Goal: Check status: Check status

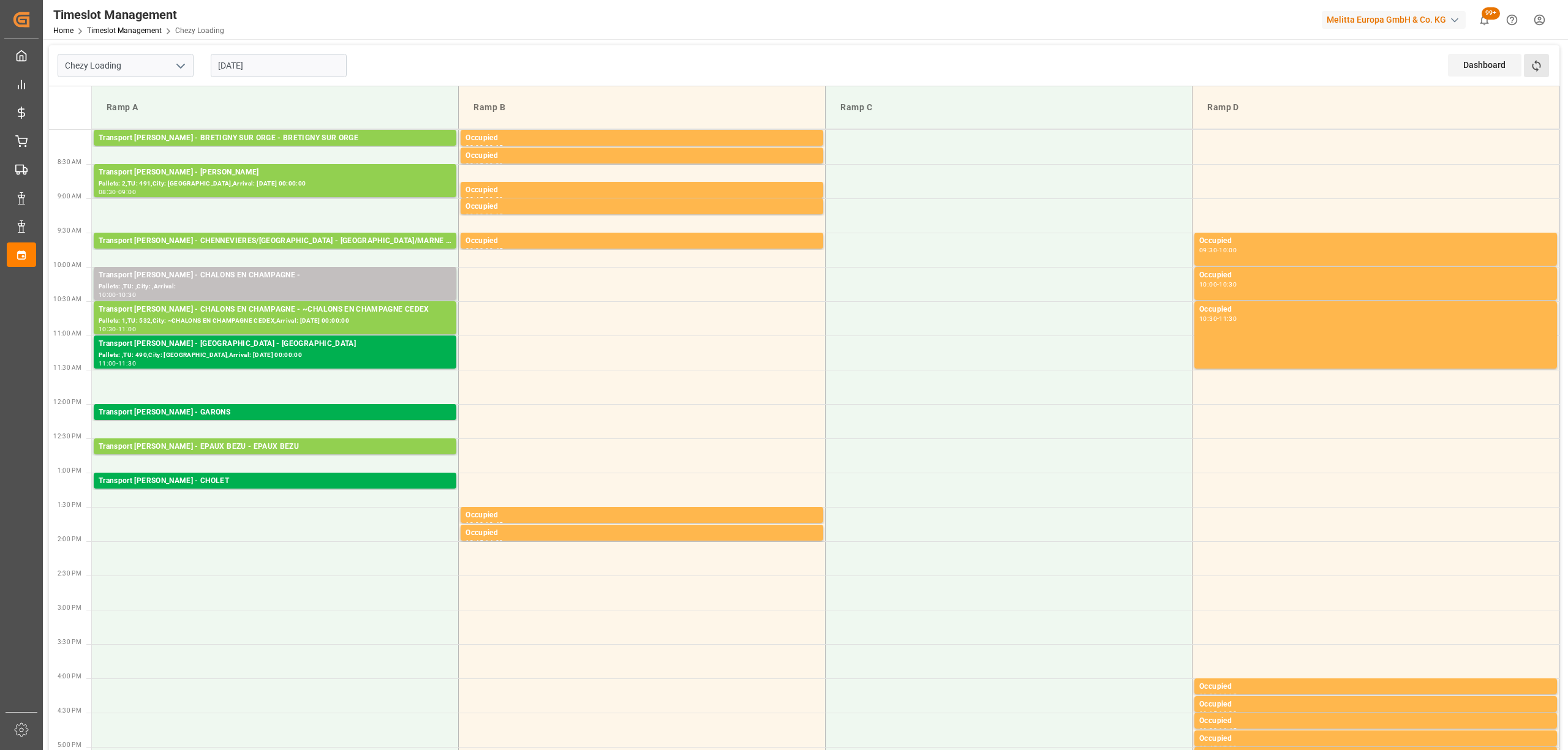
click at [1543, 67] on button "Refresh Time Slots" at bounding box center [1536, 65] width 25 height 23
